Goal: Information Seeking & Learning: Learn about a topic

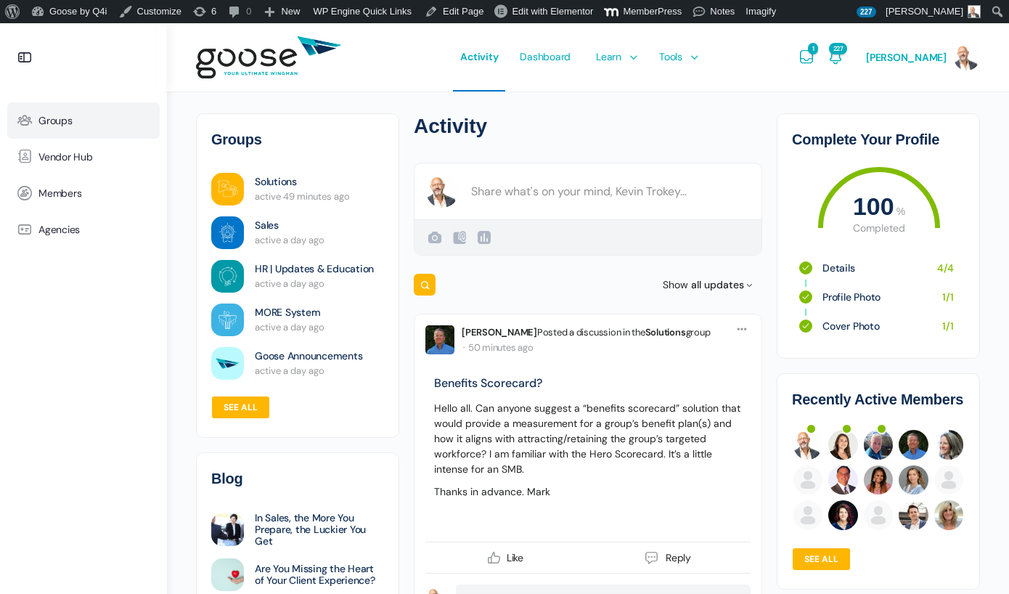
click at [60, 110] on link "Groups" at bounding box center [83, 120] width 152 height 36
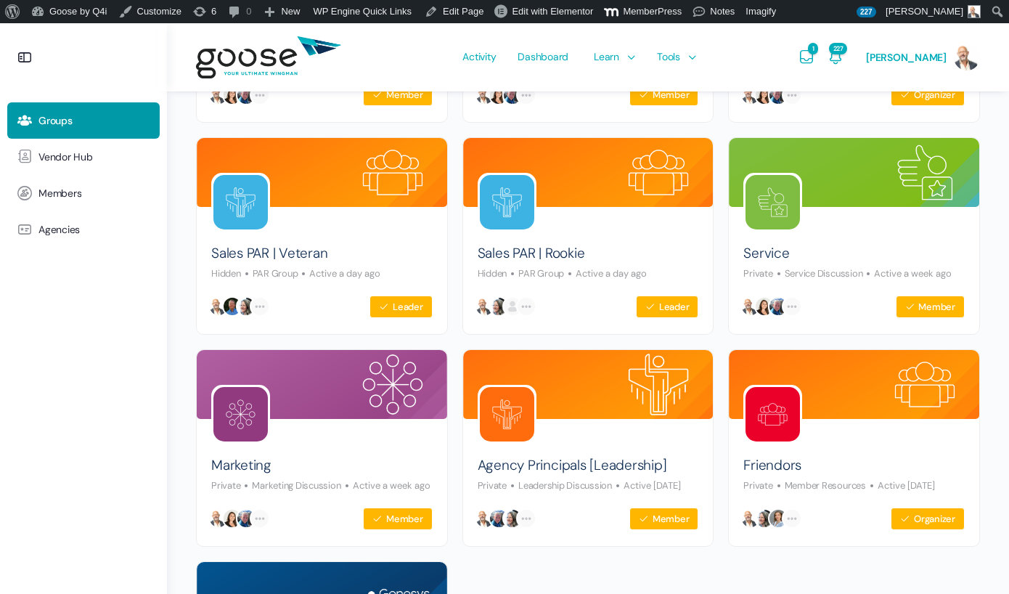
scroll to position [554, 0]
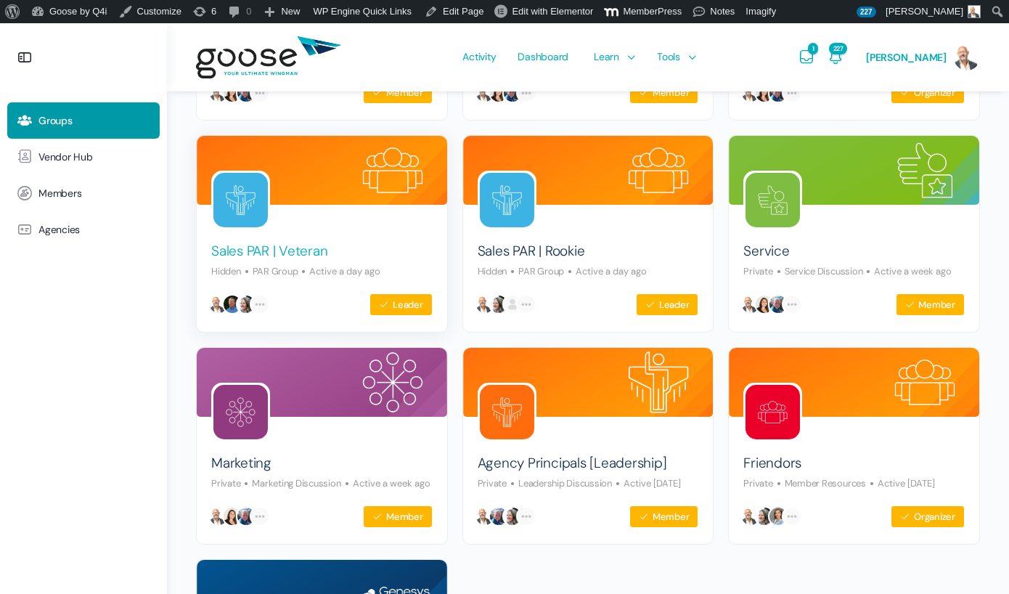
click at [269, 248] on link "Sales PAR | Veteran" at bounding box center [269, 252] width 116 height 20
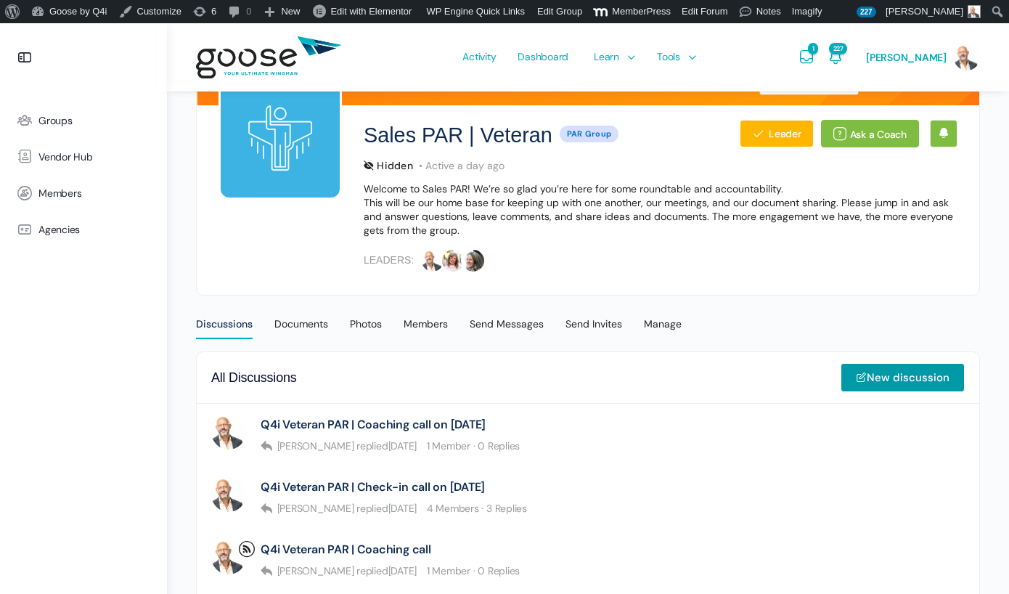
scroll to position [155, 0]
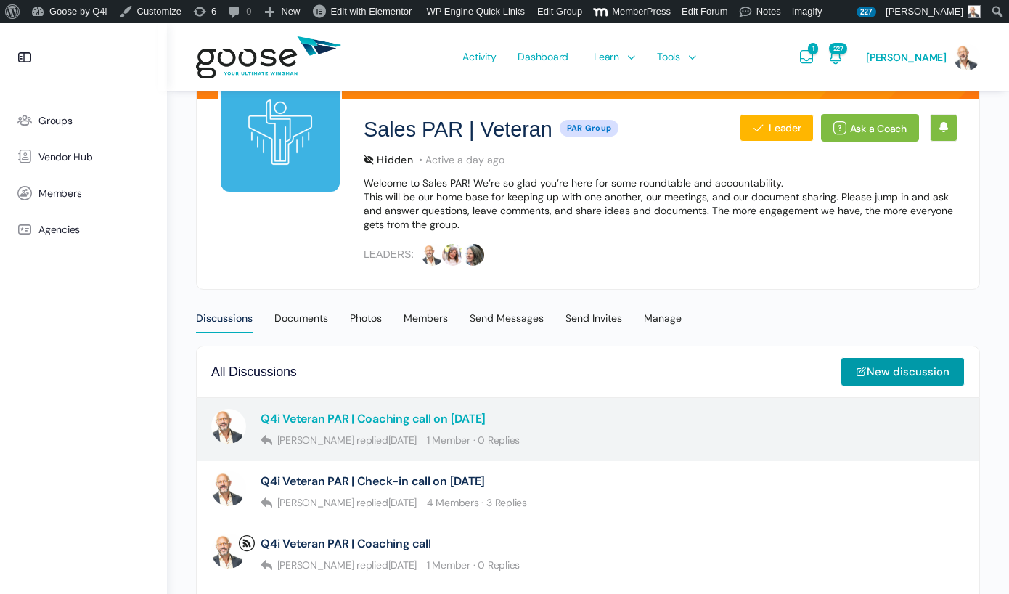
click at [475, 415] on link "Q4i Veteran PAR | Coaching call on September 5" at bounding box center [373, 419] width 225 height 14
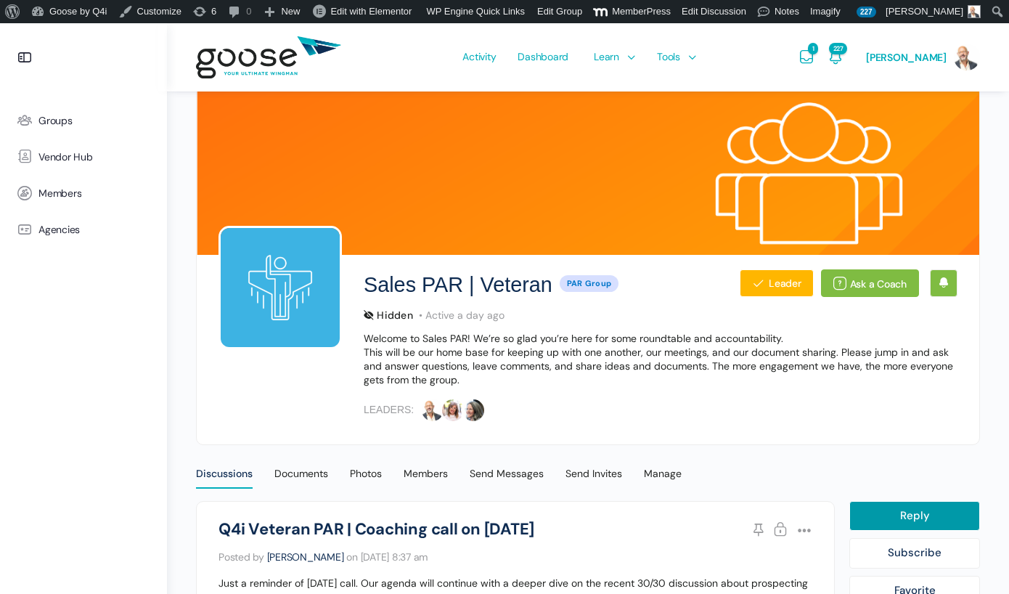
scroll to position [212, 0]
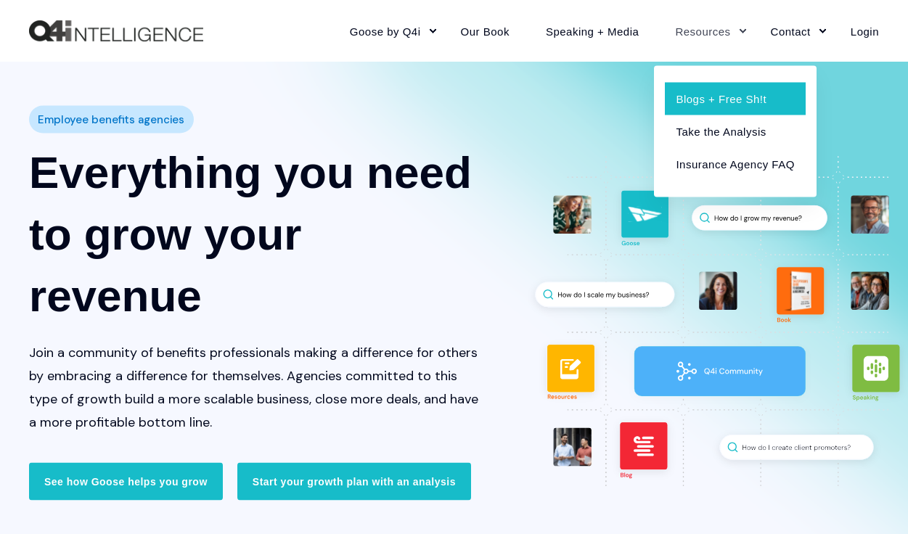
click at [697, 99] on link "Blogs + Free Sh!t" at bounding box center [735, 98] width 140 height 33
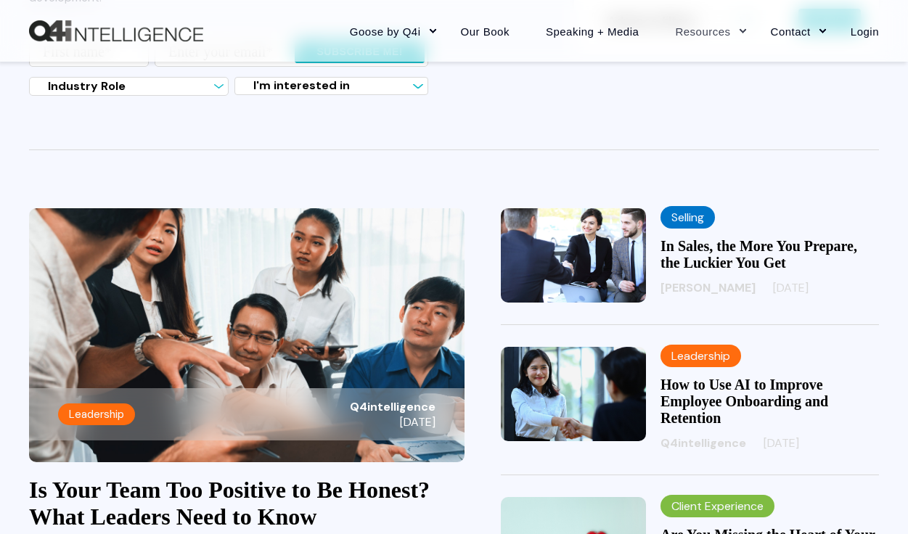
scroll to position [260, 0]
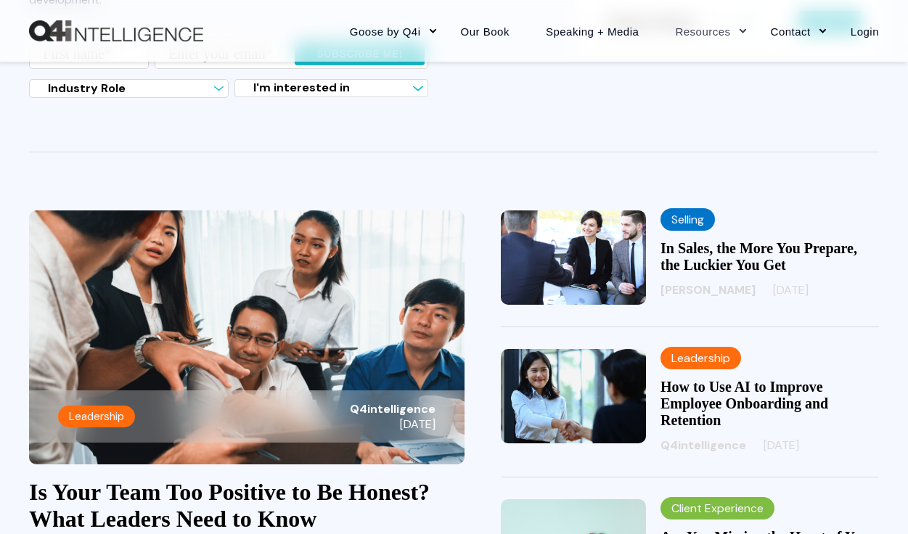
click at [690, 227] on label "Selling" at bounding box center [688, 219] width 54 height 23
click at [695, 261] on link "In Sales, the More You Prepare, the Luckier You Get" at bounding box center [759, 256] width 197 height 33
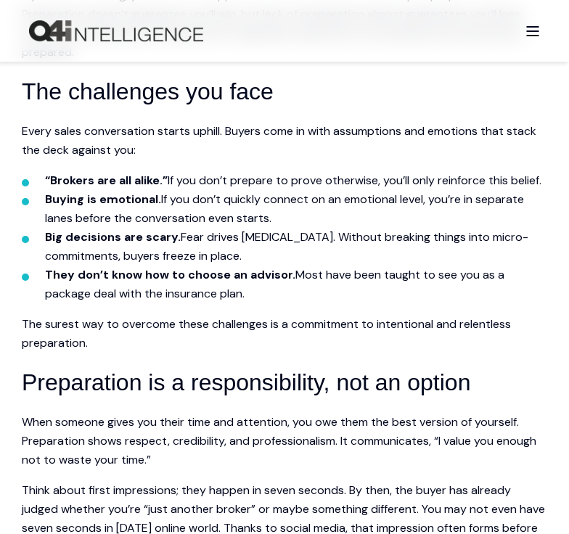
scroll to position [863, 0]
